Goal: Transaction & Acquisition: Subscribe to service/newsletter

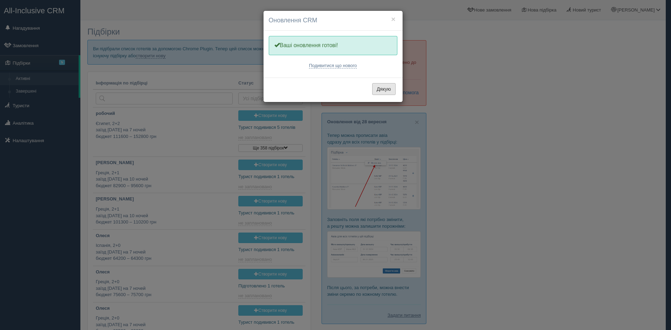
click at [389, 87] on button "Дякую" at bounding box center [383, 89] width 23 height 12
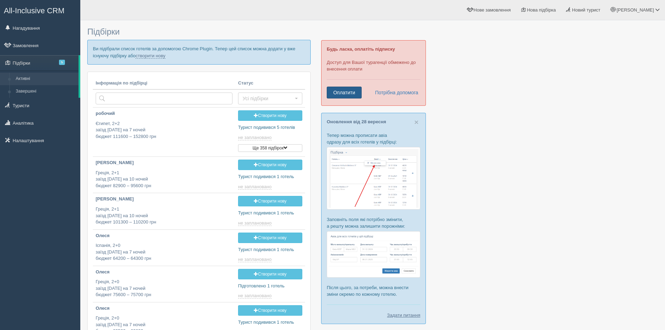
click at [352, 90] on link "Оплатити" at bounding box center [344, 93] width 35 height 12
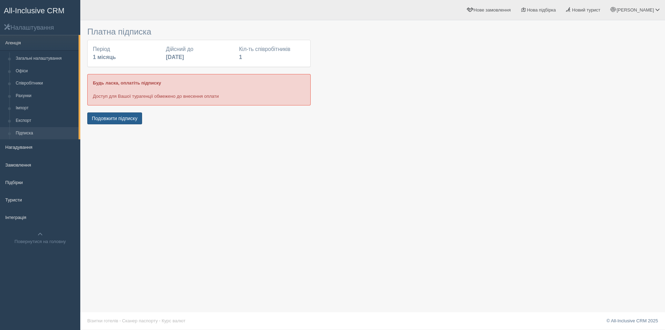
click at [102, 117] on button "Подовжити підписку" at bounding box center [114, 118] width 55 height 12
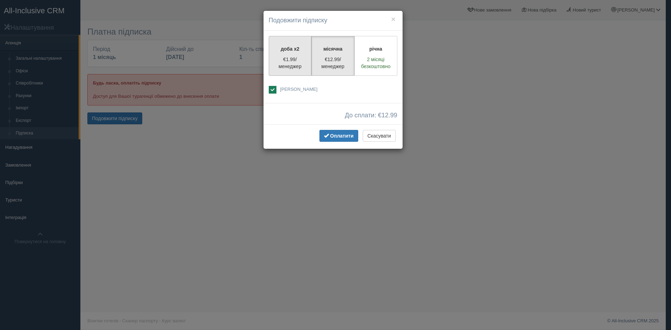
click at [292, 56] on p "€1.99/менеджер" at bounding box center [290, 63] width 34 height 14
radio input "true"
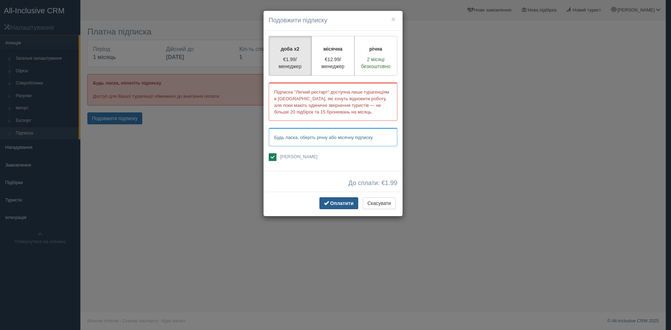
click at [345, 204] on span "Оплатити" at bounding box center [341, 204] width 23 height 6
click at [344, 203] on span "Оплатити" at bounding box center [341, 204] width 23 height 6
click at [343, 57] on p "€12.99/менеджер" at bounding box center [333, 63] width 34 height 14
radio input "true"
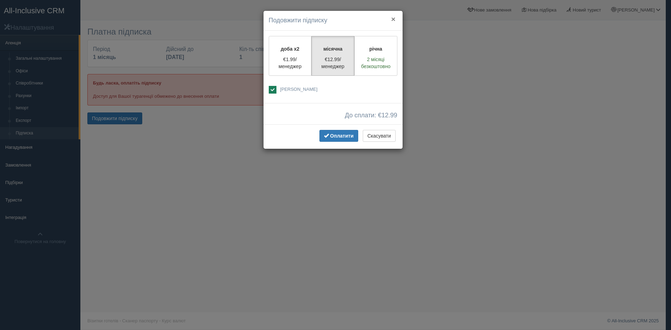
click at [393, 20] on button "×" at bounding box center [393, 18] width 4 height 7
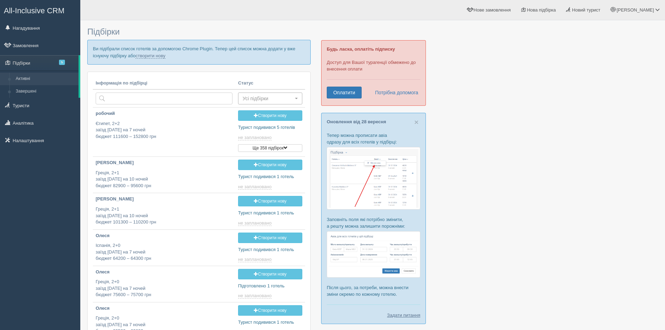
type input "2025-10-03 17:00"
click at [335, 92] on link "Оплатити" at bounding box center [344, 93] width 35 height 12
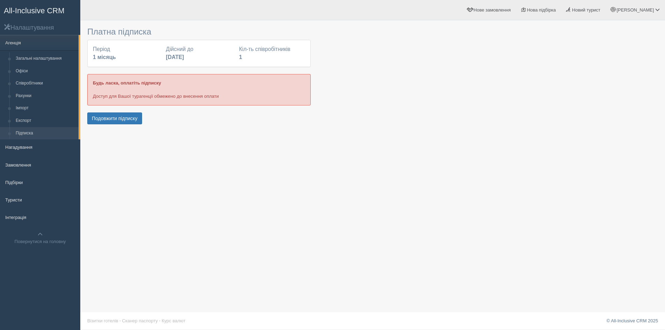
click at [128, 111] on div "Платна підписка Період 1 місяць Дійсний до [DATE] Кіл-ть співробітників 1 Будь …" at bounding box center [199, 75] width 224 height 102
click at [130, 121] on button "Подовжити підписку" at bounding box center [114, 118] width 55 height 12
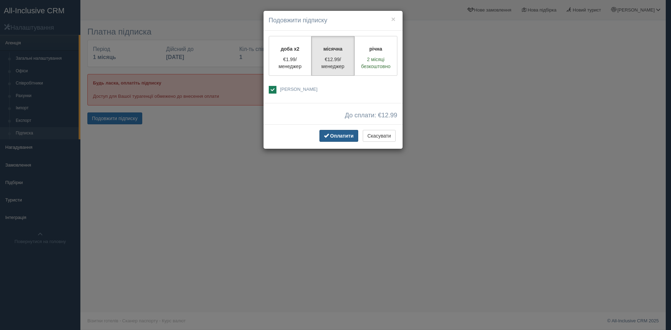
click at [348, 135] on span "Оплатити" at bounding box center [341, 136] width 23 height 6
